Goal: Find specific page/section: Find specific page/section

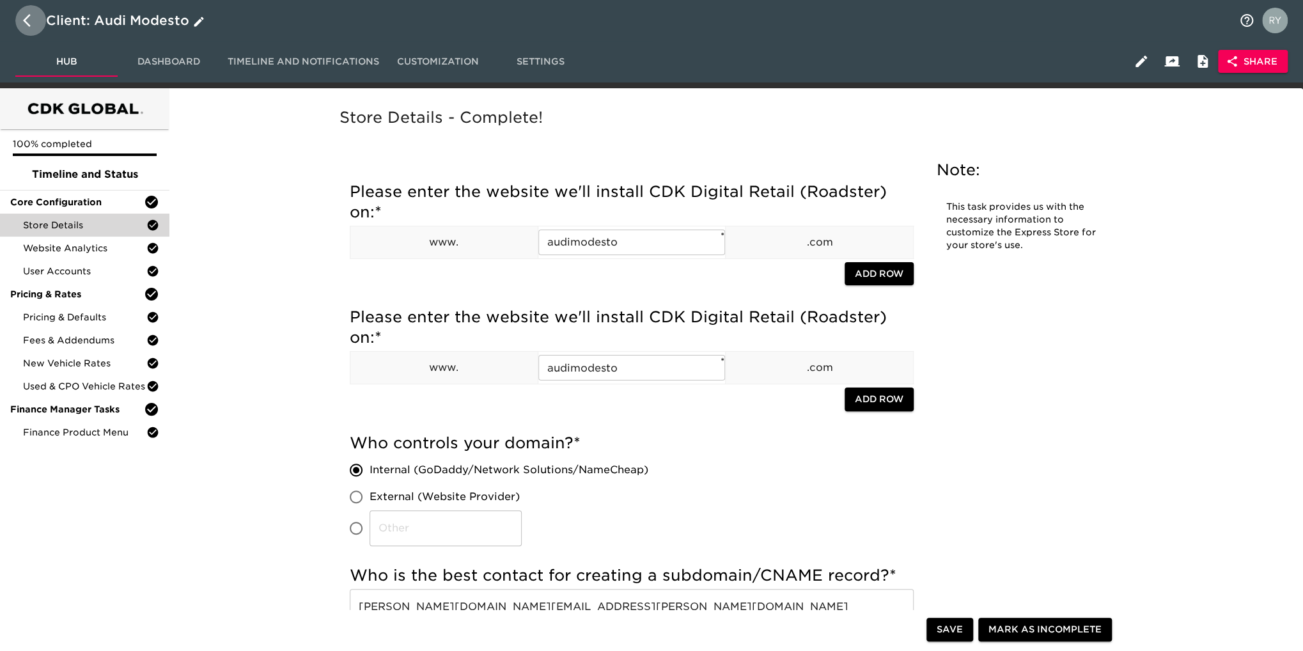
click at [26, 15] on icon "button" at bounding box center [30, 20] width 15 height 15
select select "10"
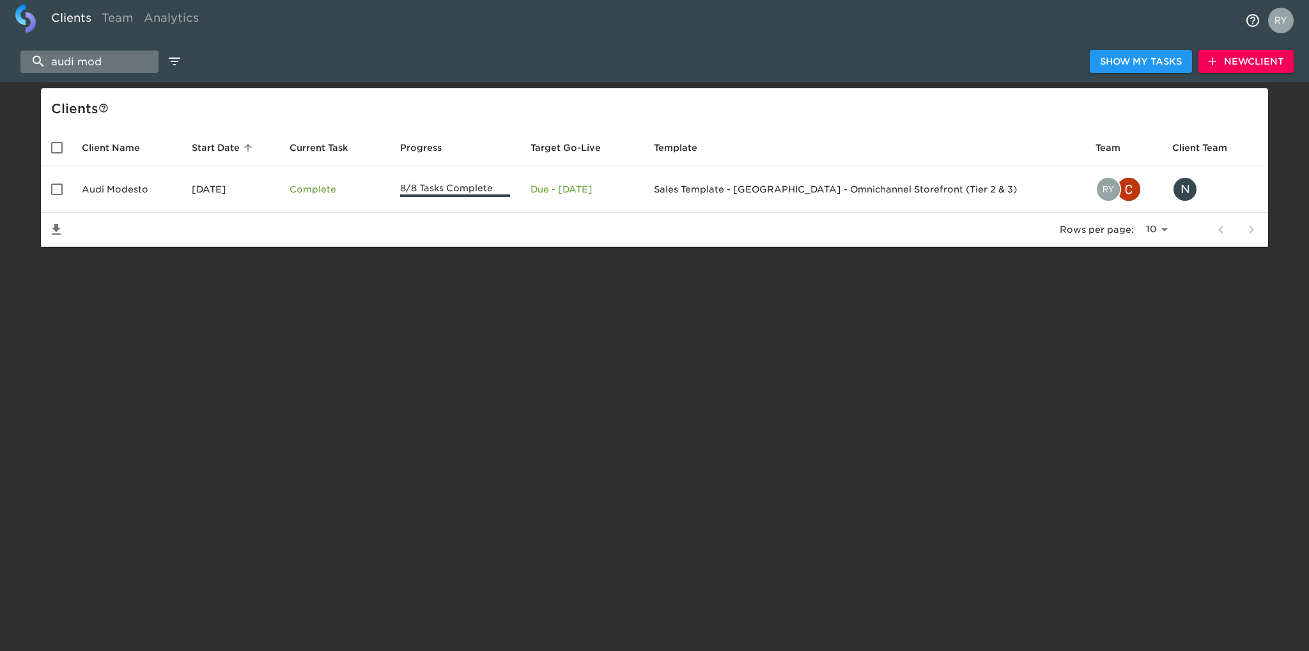
click at [133, 58] on input "audi mod" at bounding box center [89, 61] width 138 height 22
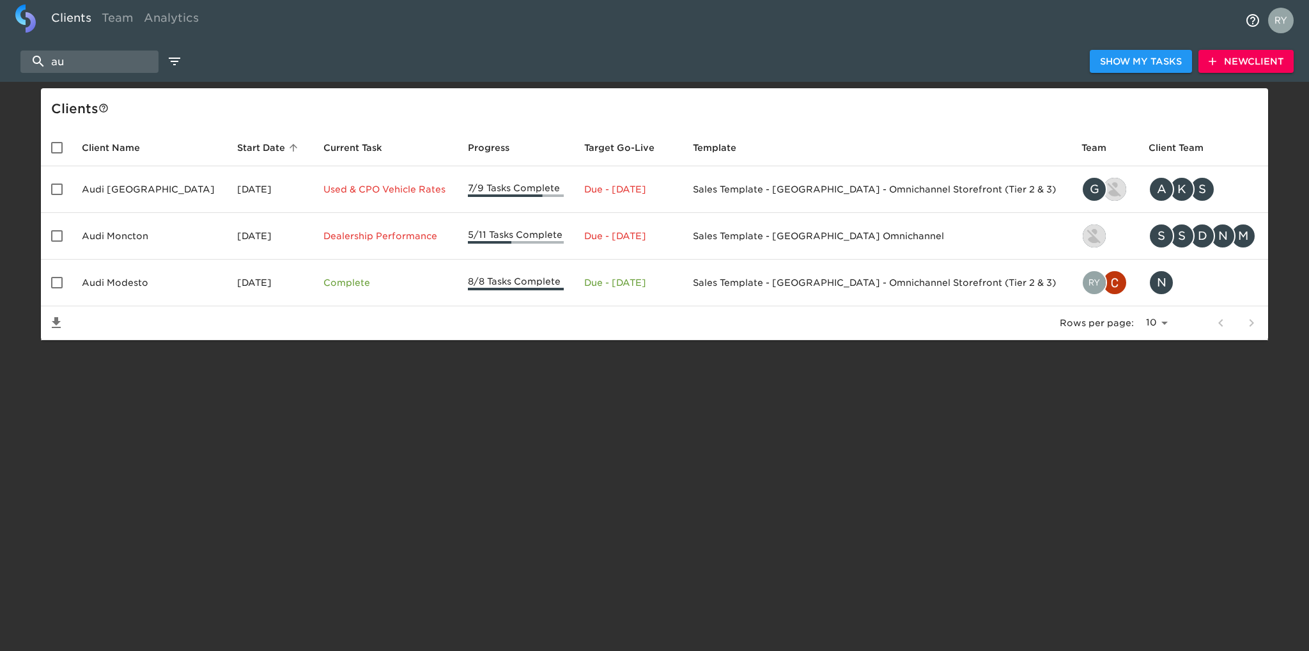
type input "a"
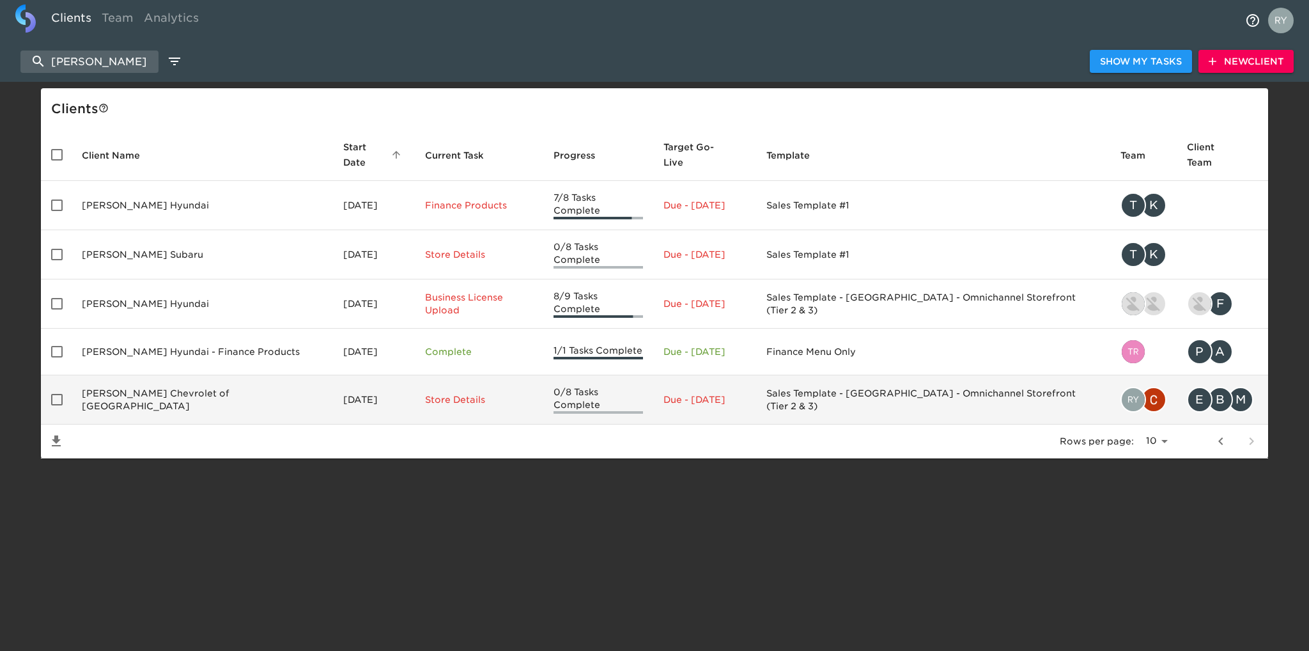
type input "[PERSON_NAME]"
click at [197, 380] on td "[PERSON_NAME] Chevrolet of [GEOGRAPHIC_DATA]" at bounding box center [202, 399] width 261 height 49
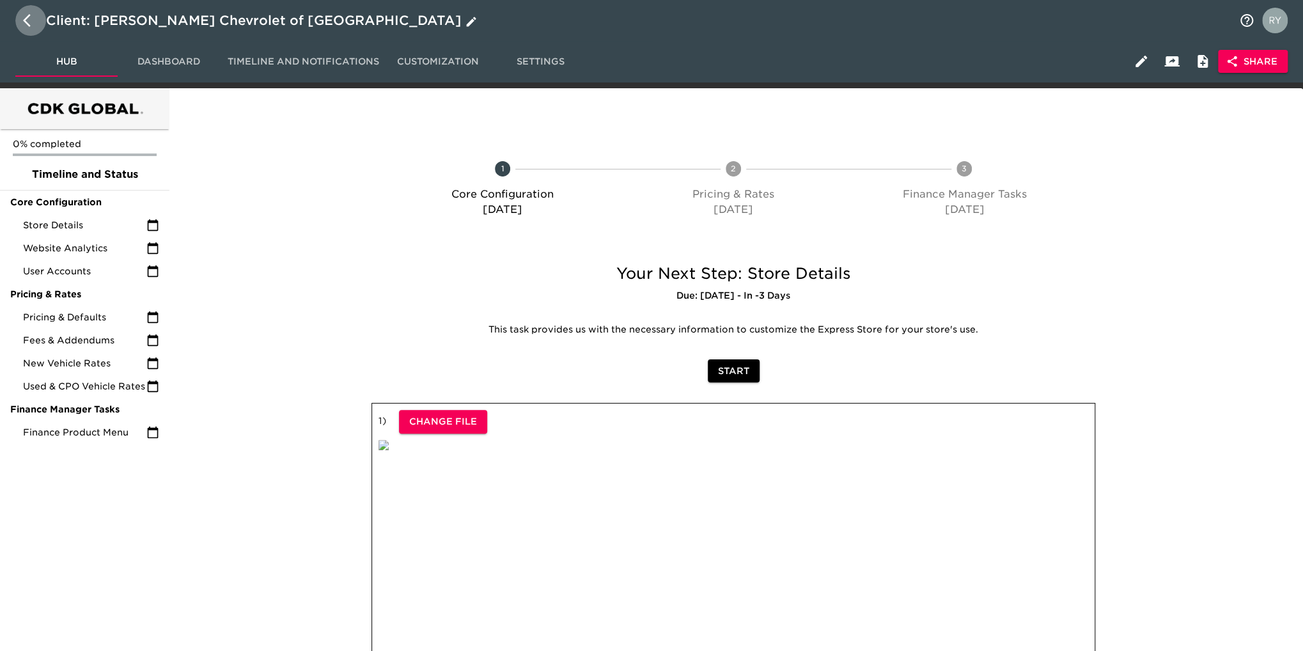
click at [27, 19] on icon "button" at bounding box center [30, 20] width 15 height 15
select select "10"
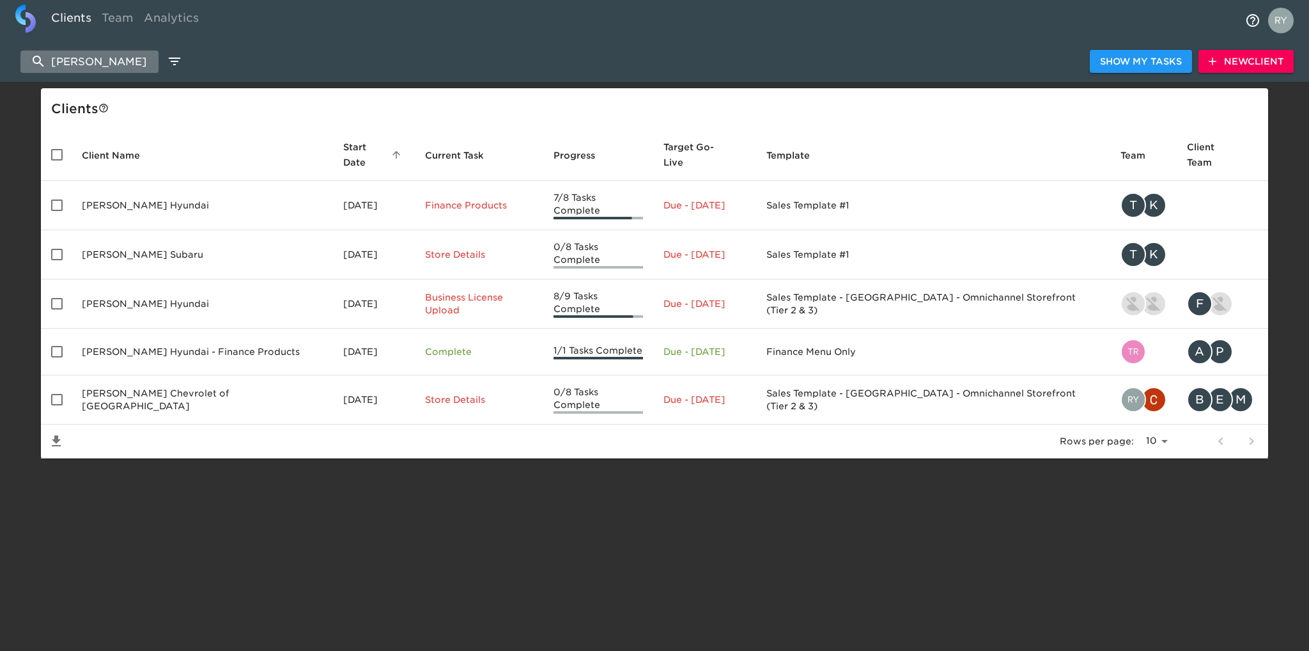
click at [115, 58] on input "[PERSON_NAME]" at bounding box center [89, 61] width 138 height 22
type input "w"
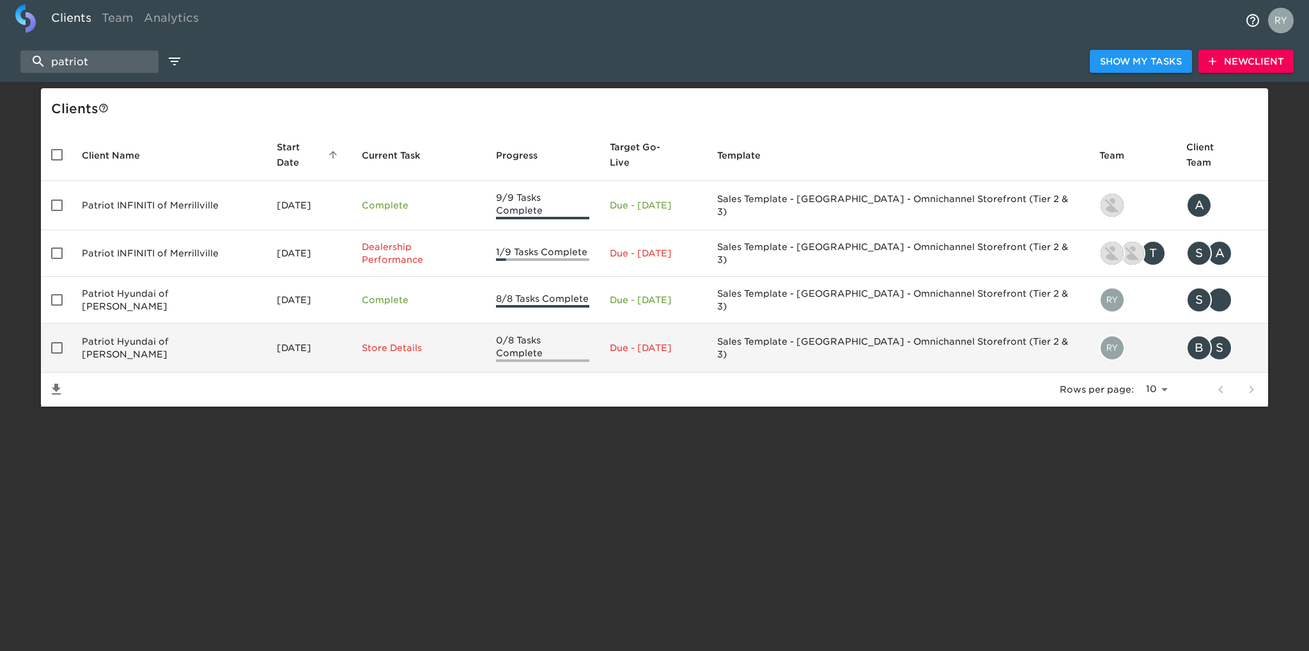
type input "patriot"
click at [130, 330] on td "Patriot Hyundai of [PERSON_NAME]" at bounding box center [169, 347] width 195 height 49
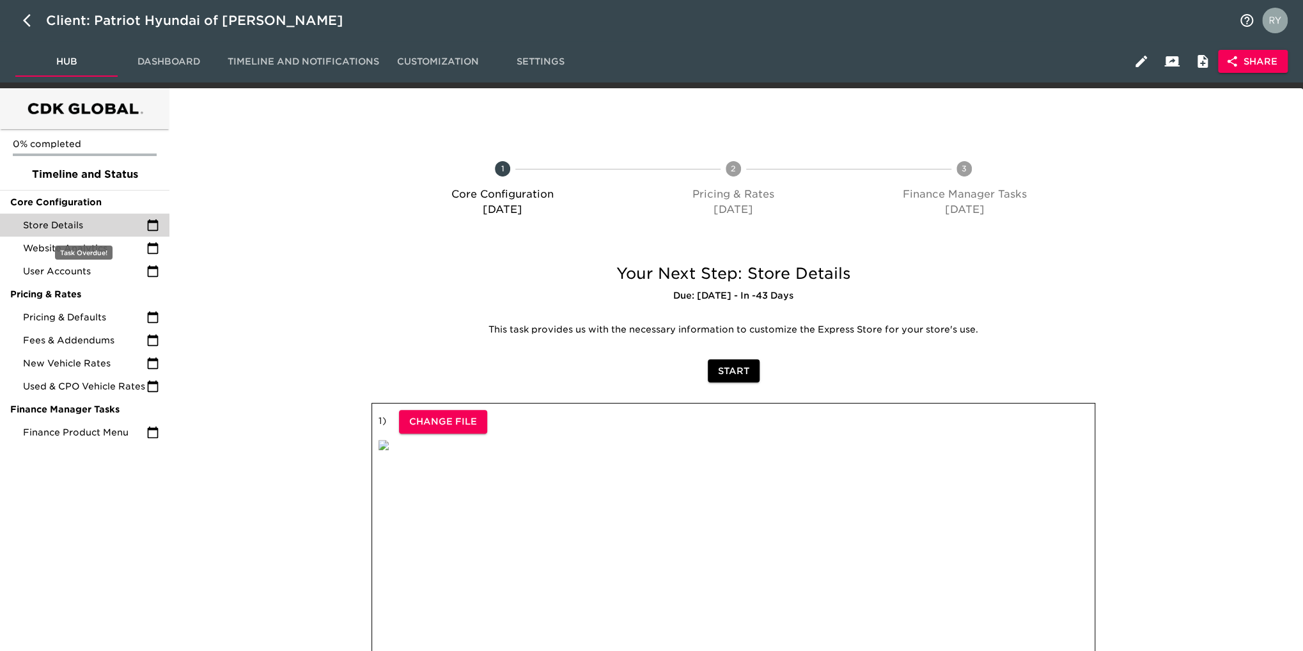
click at [52, 233] on div "Store Details" at bounding box center [84, 224] width 169 height 23
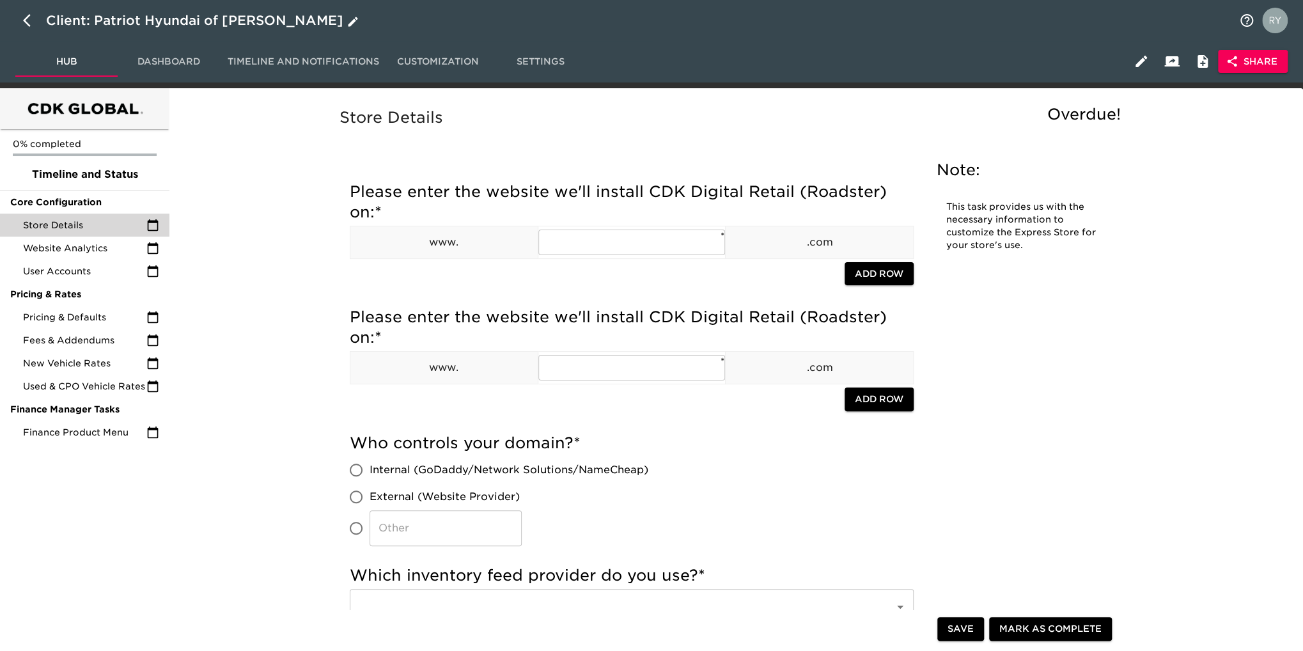
click at [25, 18] on icon "button" at bounding box center [30, 20] width 15 height 15
select select "10"
